Goal: Task Accomplishment & Management: Use online tool/utility

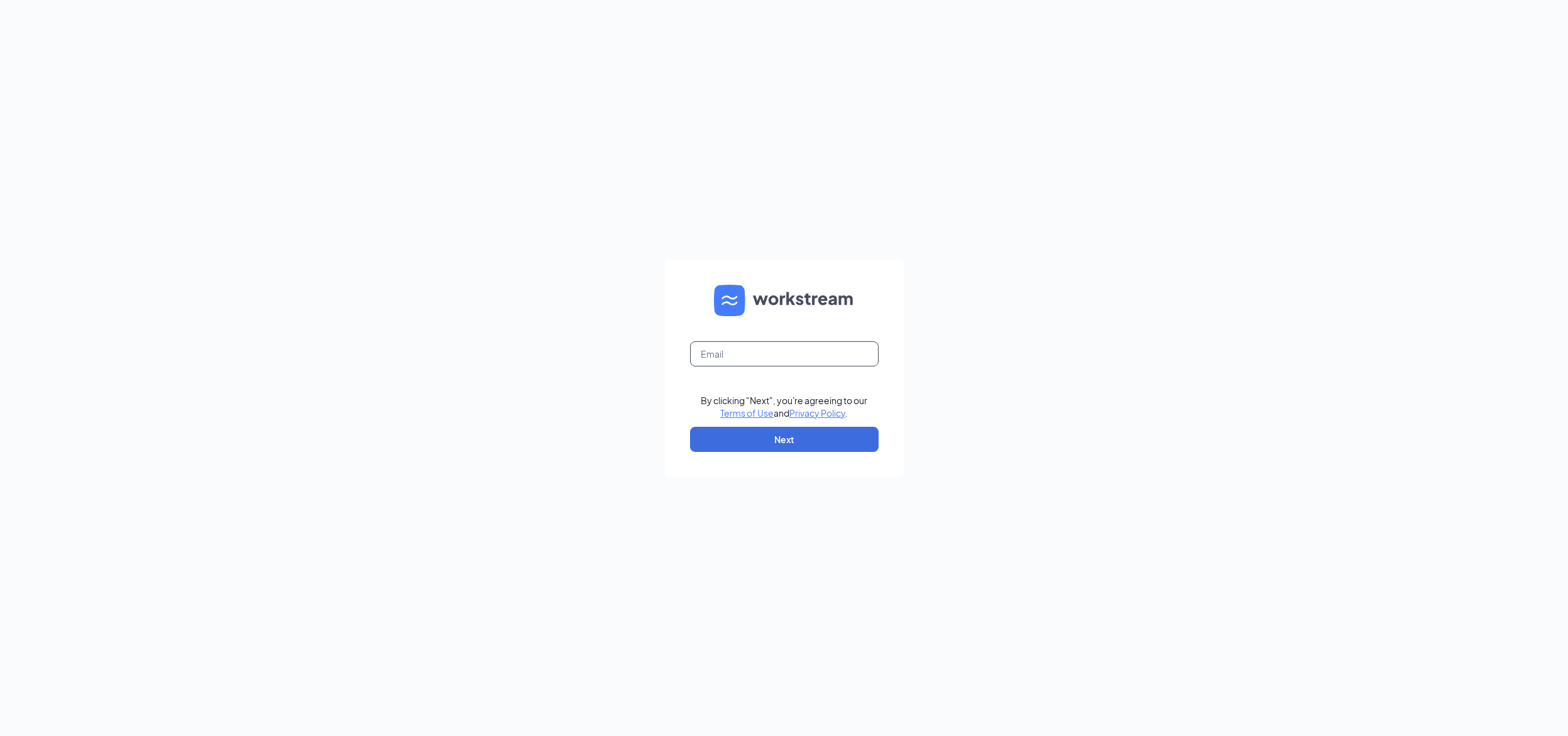
type input "philip.canaan@me.com"
click at [770, 443] on button "button" at bounding box center [784, 439] width 188 height 26
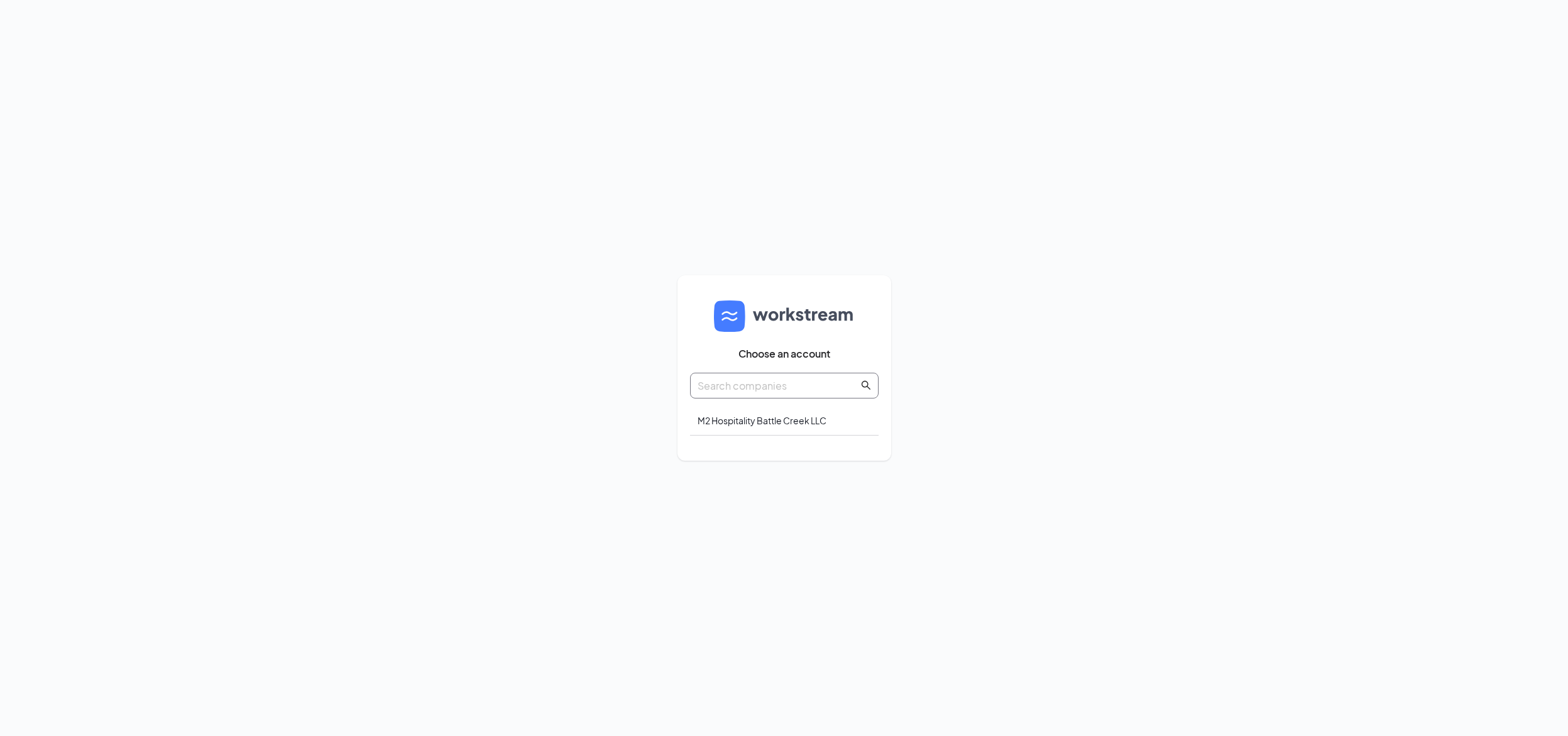
click at [796, 385] on input "text" at bounding box center [778, 385] width 161 height 16
click at [787, 420] on div "M2 Hospitality Battle Creek LLC" at bounding box center [784, 420] width 188 height 29
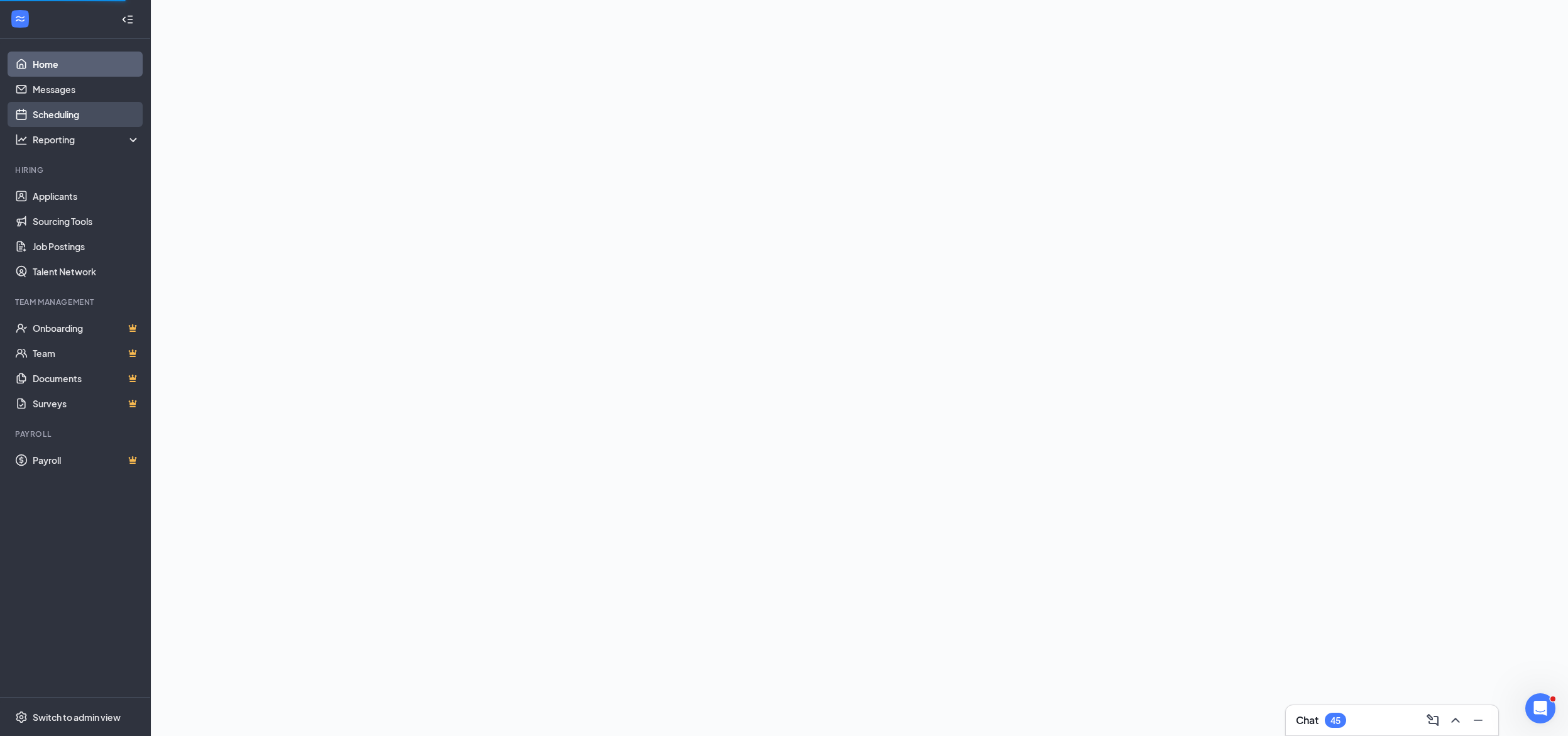
click at [55, 117] on link "Scheduling" at bounding box center [87, 114] width 108 height 26
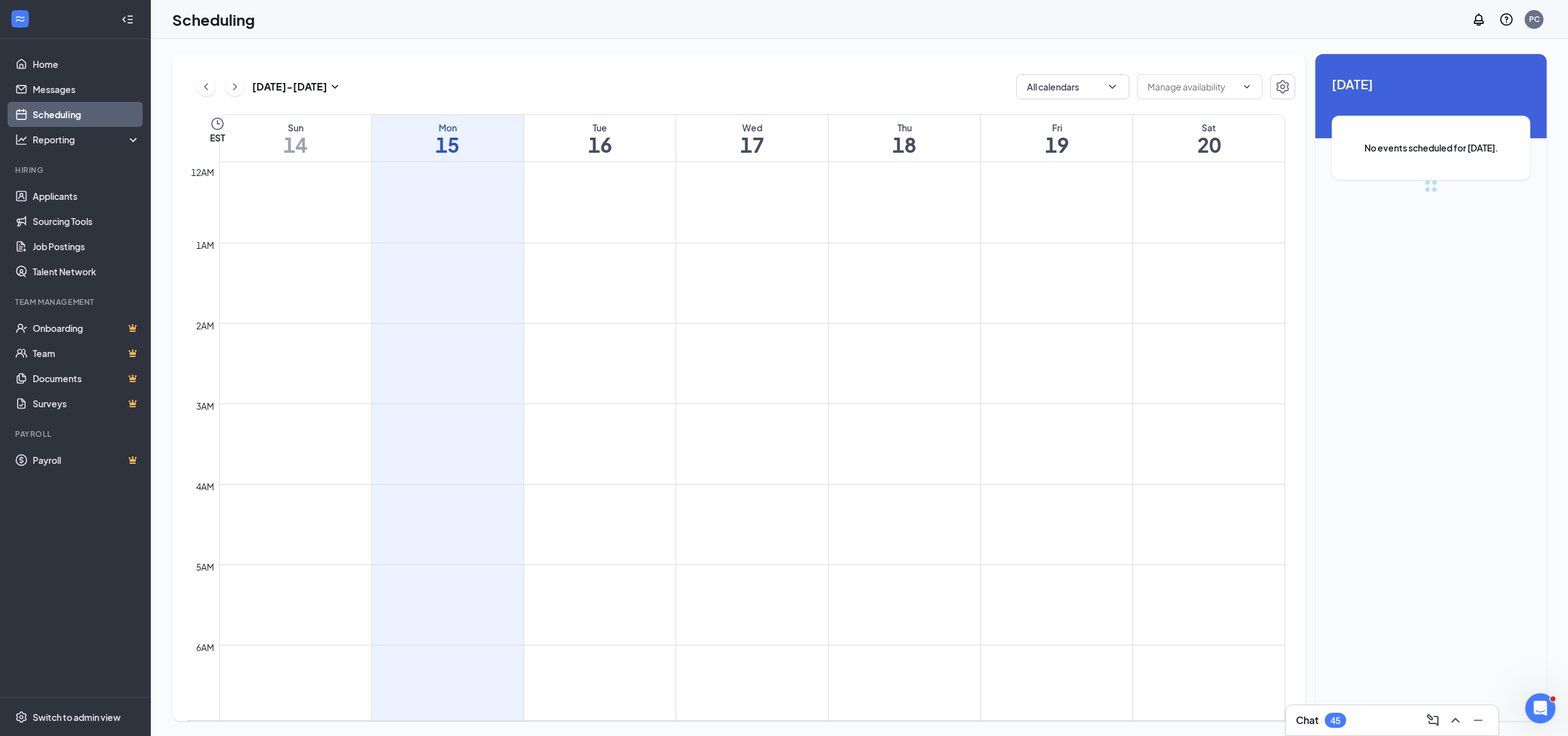
scroll to position [618, 0]
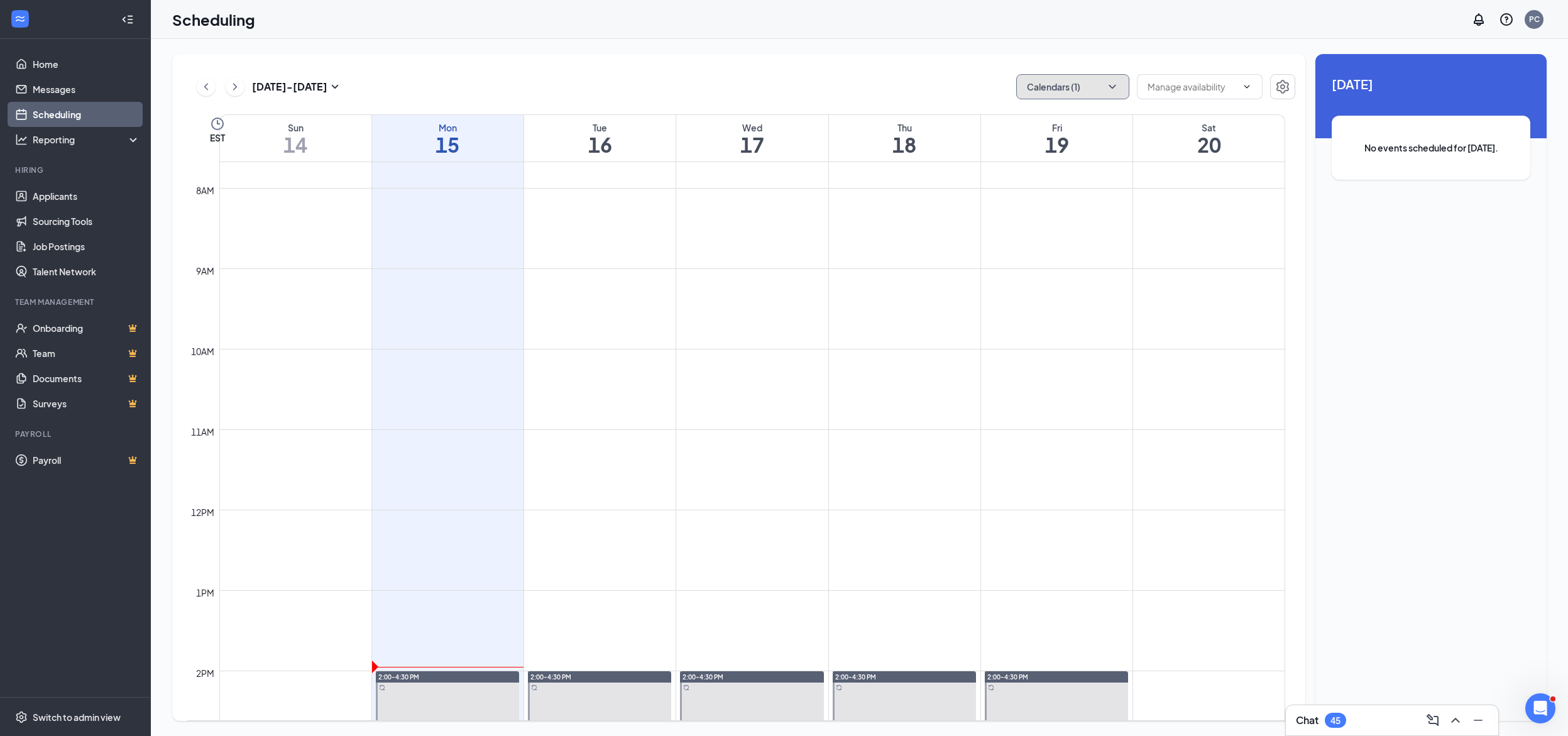
click at [1115, 83] on icon "ChevronDown" at bounding box center [1112, 86] width 12 height 12
click at [1033, 144] on input "My Calendar" at bounding box center [1061, 143] width 70 height 12
checkbox input "true"
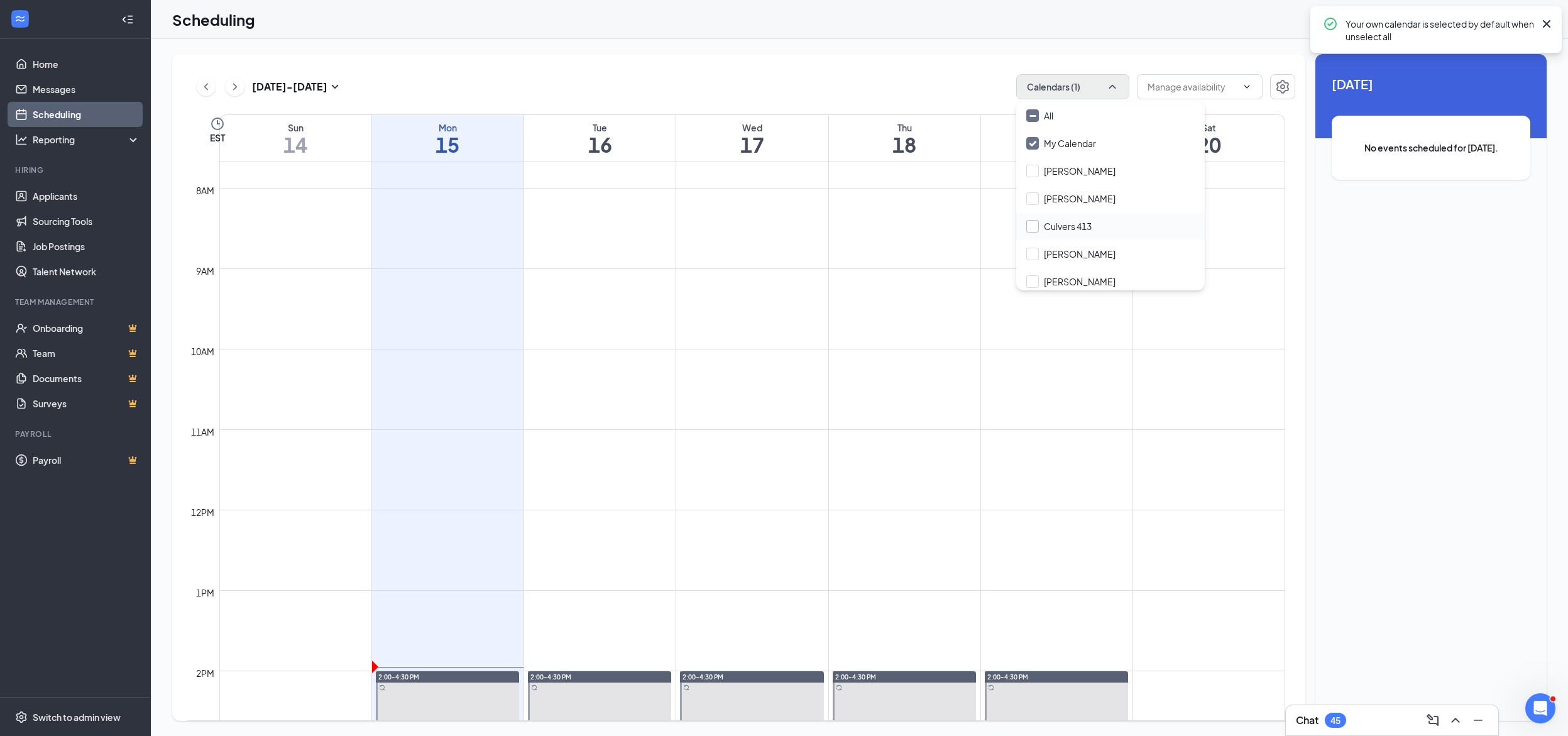
click at [1032, 226] on input "Culvers 413" at bounding box center [1058, 226] width 65 height 12
checkbox input "false"
checkbox input "true"
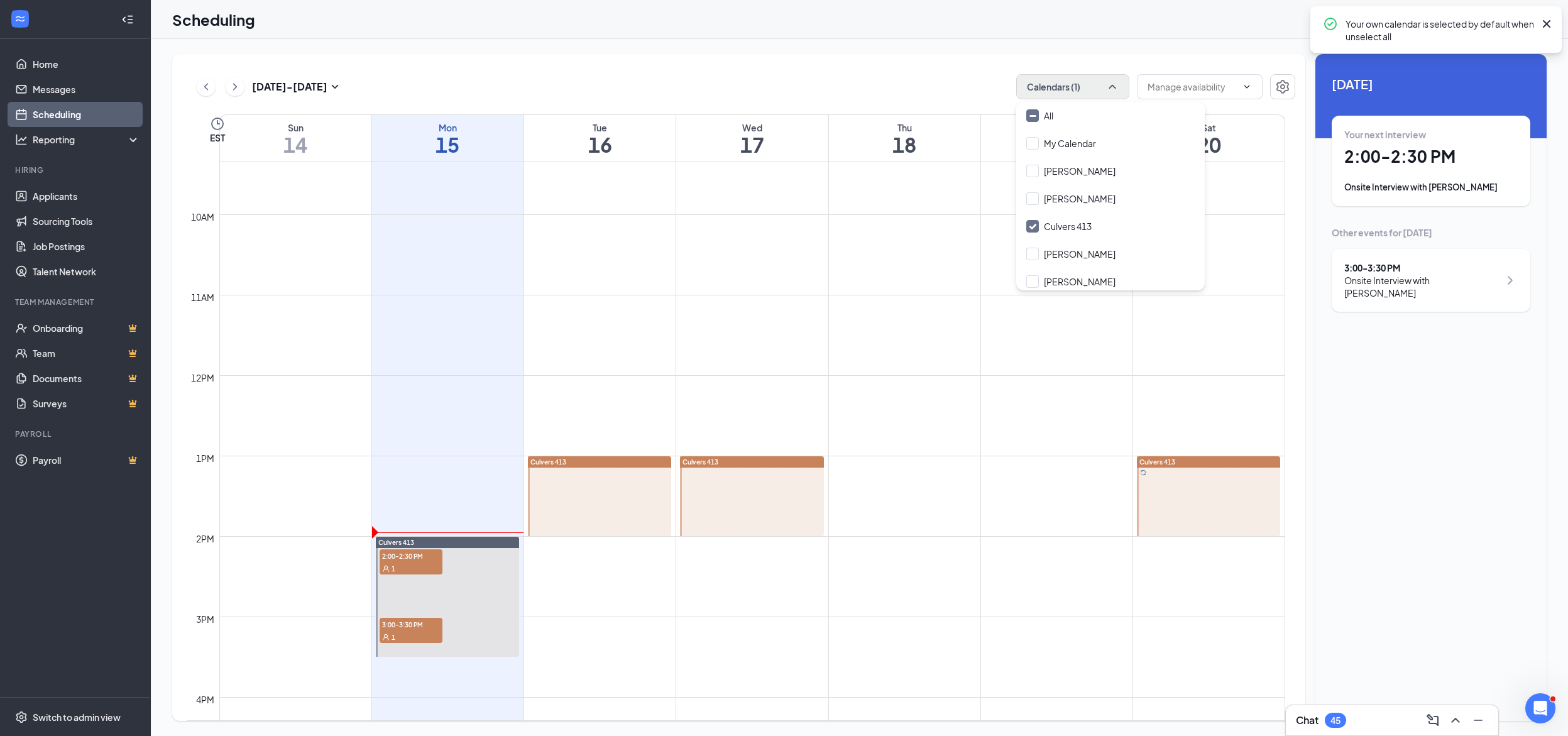
scroll to position [783, 0]
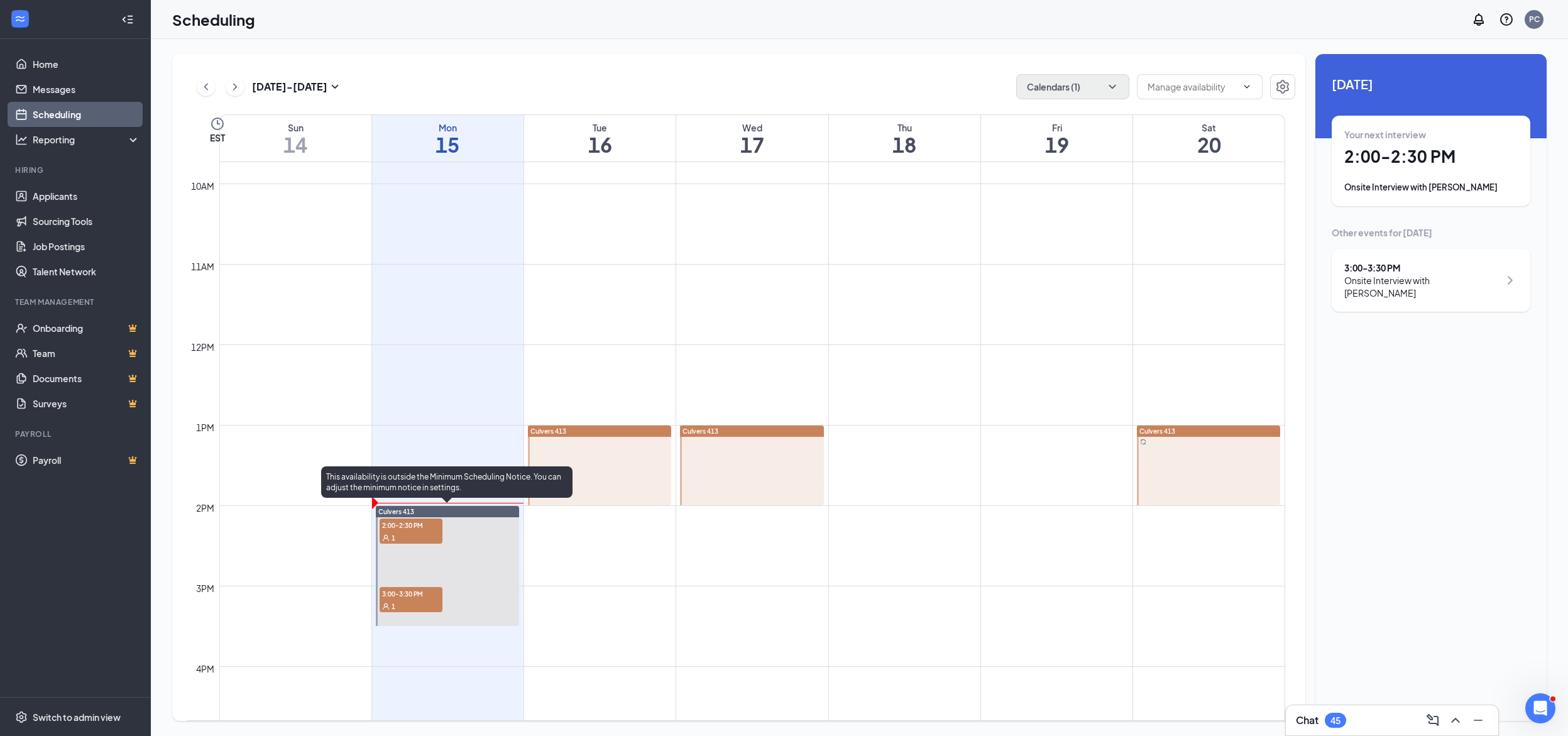
click at [418, 533] on div "1" at bounding box center [410, 537] width 62 height 12
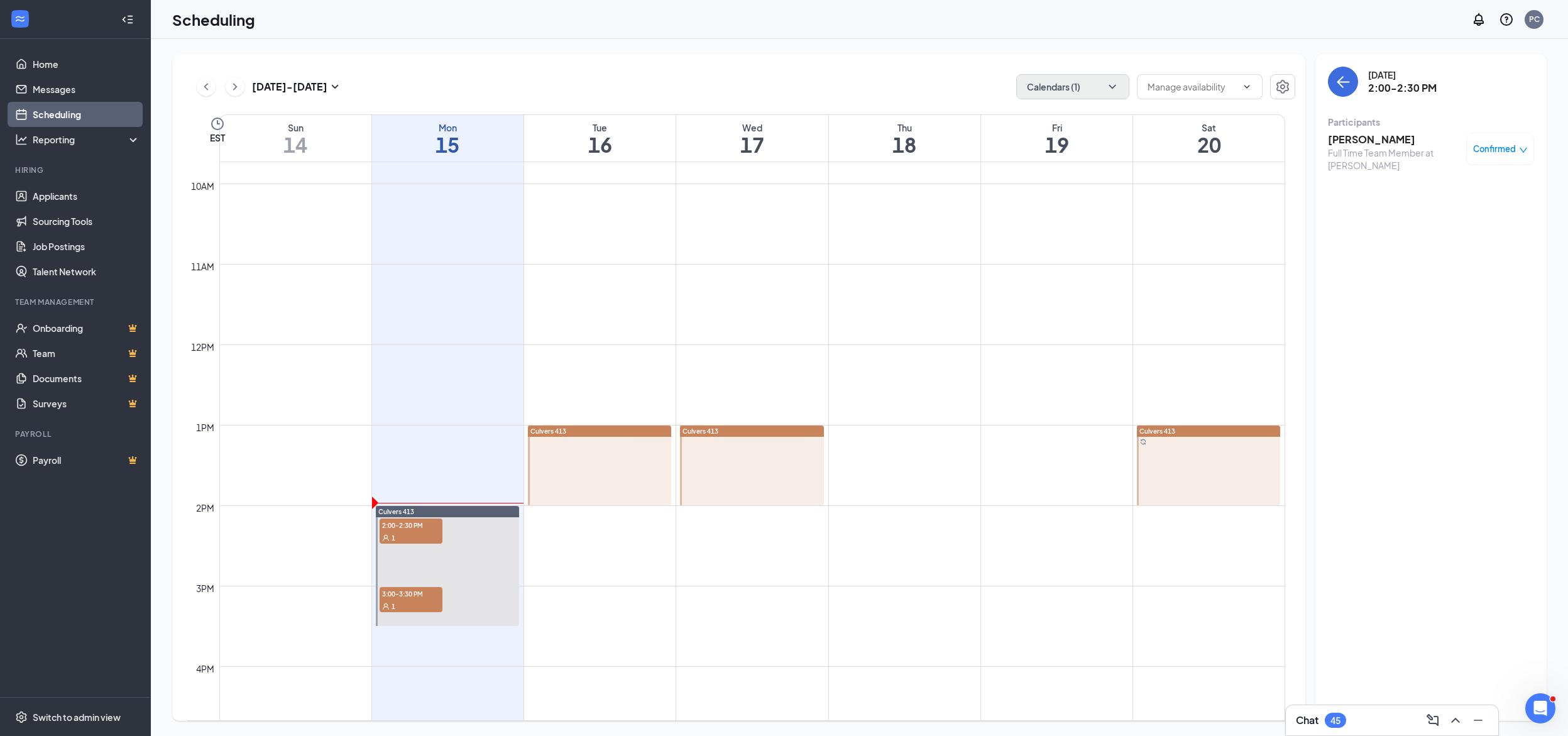
click at [1362, 139] on h3 "[PERSON_NAME]" at bounding box center [1395, 139] width 132 height 14
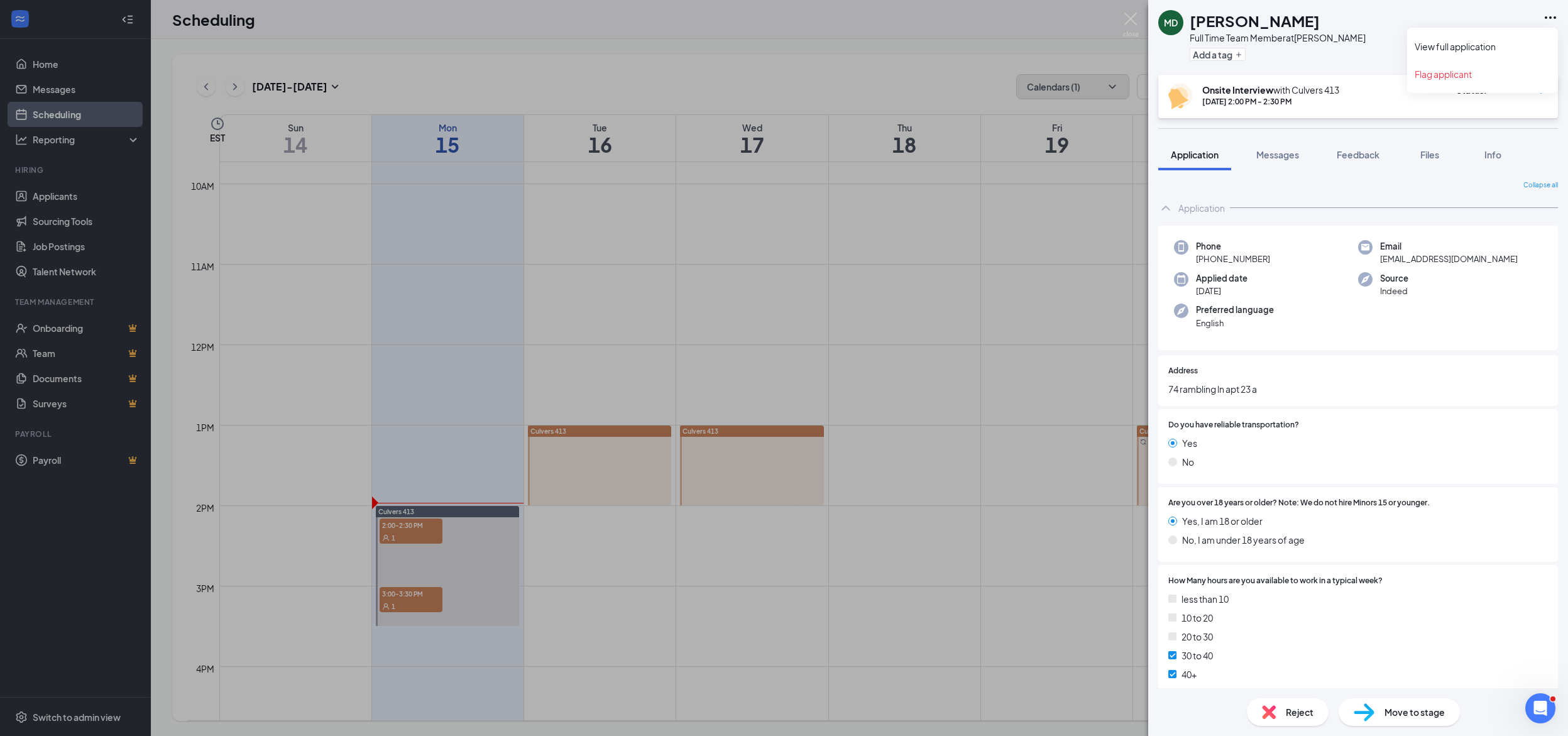
click at [1551, 15] on icon "Ellipses" at bounding box center [1551, 18] width 15 height 15
click at [1465, 49] on link "View full application" at bounding box center [1483, 46] width 136 height 12
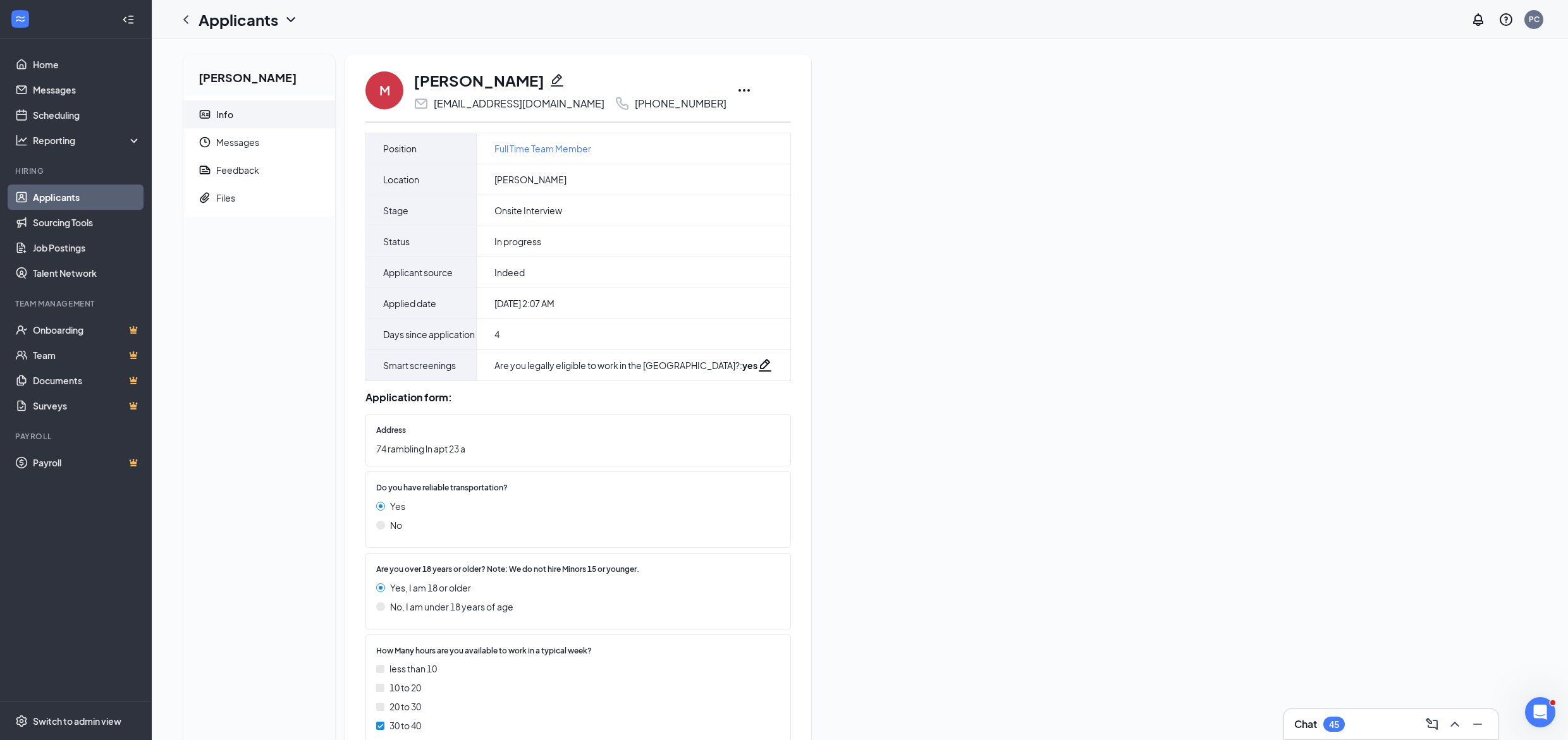
click at [736, 84] on icon "Ellipses" at bounding box center [744, 90] width 15 height 15
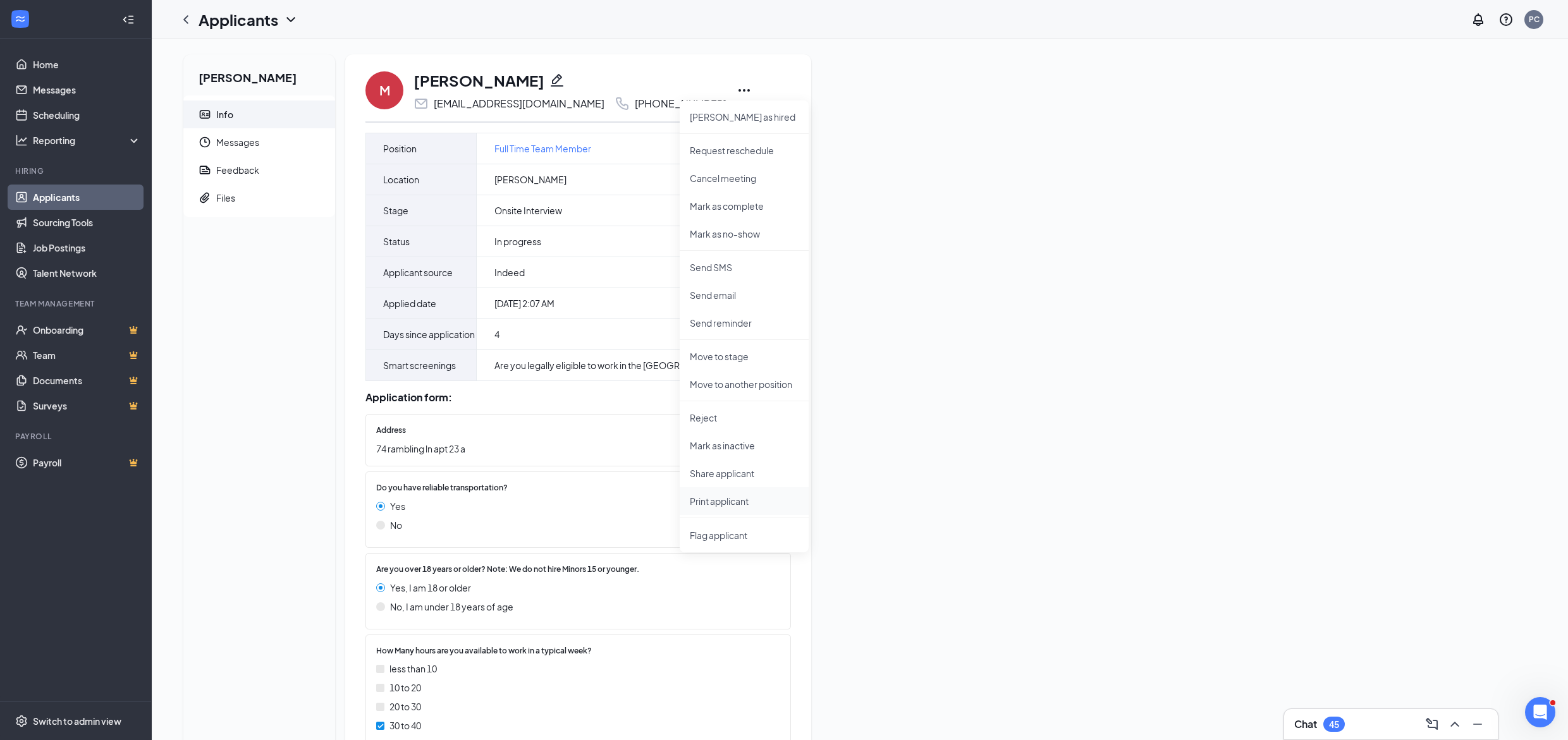
click at [744, 498] on p "Print applicant" at bounding box center [744, 500] width 108 height 12
